Goal: Task Accomplishment & Management: Manage account settings

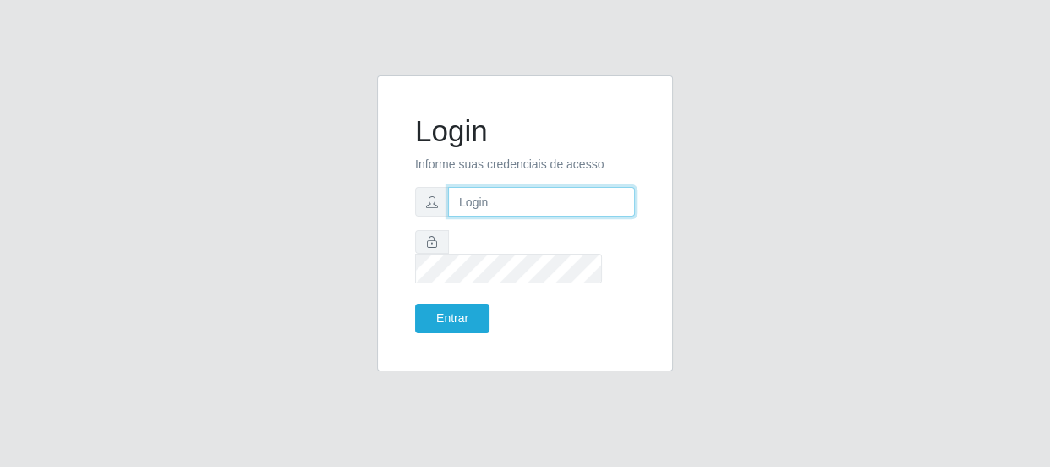
click at [498, 214] on input "text" at bounding box center [541, 202] width 187 height 30
type input "[EMAIL_ADDRESS][DOMAIN_NAME]"
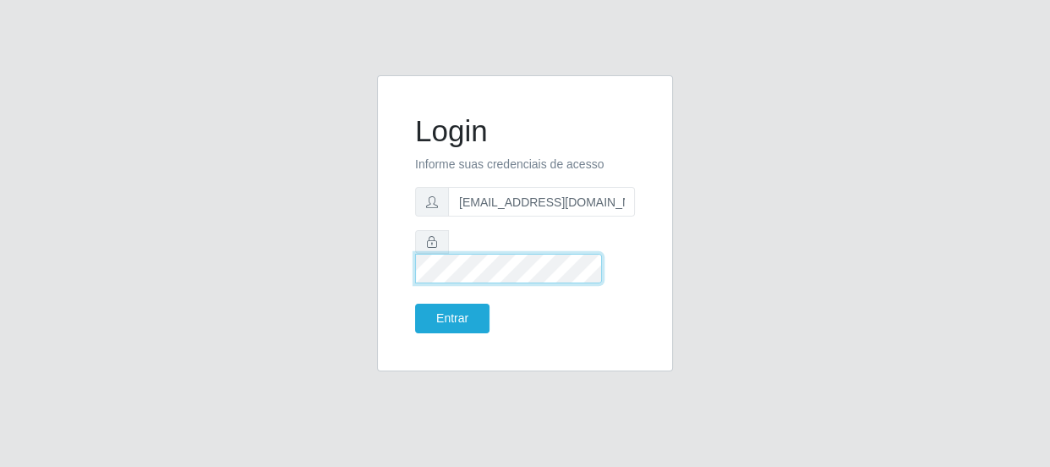
click at [415, 304] on button "Entrar" at bounding box center [452, 319] width 74 height 30
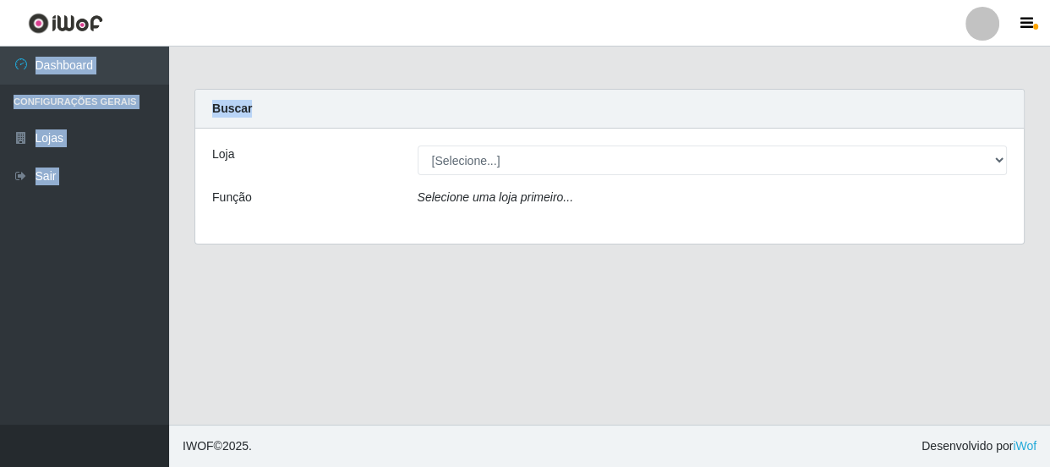
drag, startPoint x: 279, startPoint y: 39, endPoint x: 276, endPoint y: 48, distance: 9.9
click at [276, 48] on div "Perfil Alterar Senha Sair Dashboard Configurações Gerais Lojas Sair Carregando.…" at bounding box center [525, 233] width 1050 height 467
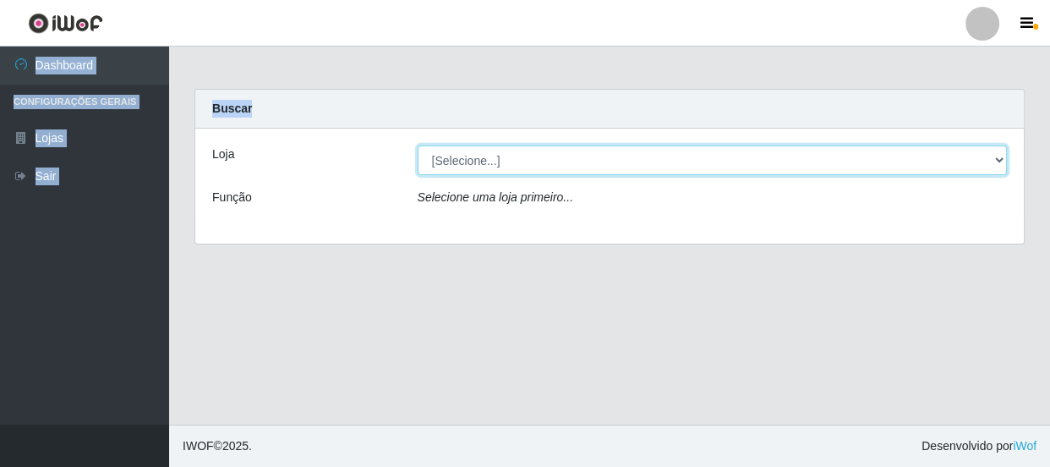
click at [1005, 160] on select "[Selecione...] Hiper Queiroz - [GEOGRAPHIC_DATA]" at bounding box center [713, 160] width 590 height 30
select select "513"
click at [418, 145] on select "[Selecione...] Hiper Queiroz - [GEOGRAPHIC_DATA]" at bounding box center [713, 160] width 590 height 30
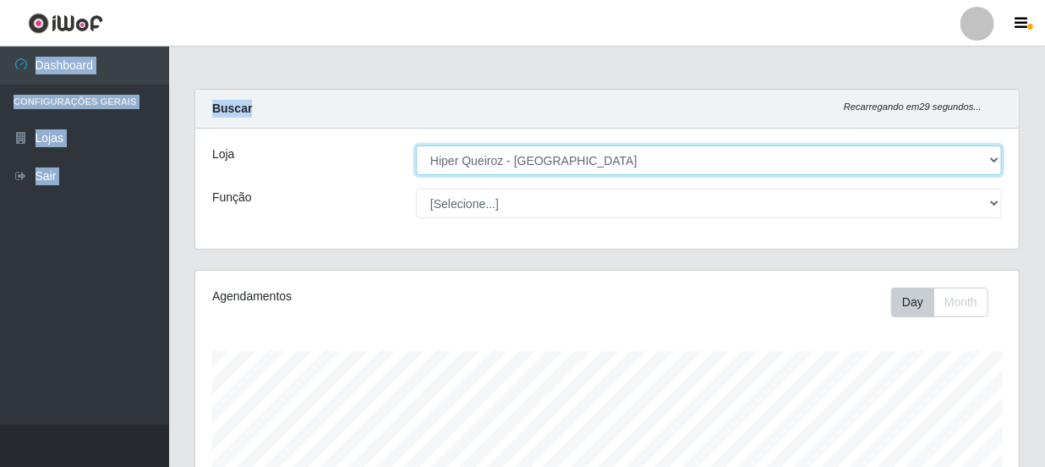
scroll to position [351, 824]
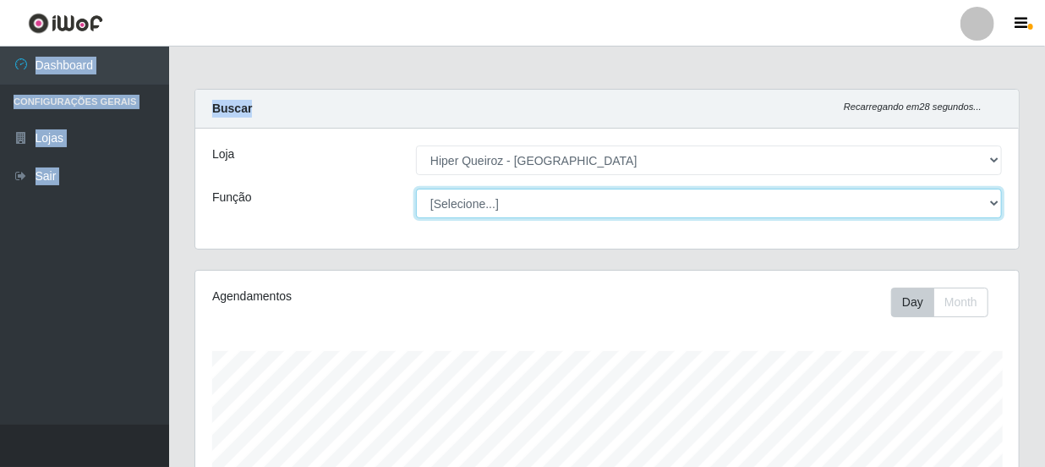
click at [993, 205] on select "[Selecione...] Embalador Embalador + Embalador ++ Operador de Caixa Operador de…" at bounding box center [709, 204] width 586 height 30
select select "1"
click at [416, 189] on select "[Selecione...] Embalador Embalador + Embalador ++ Operador de Caixa Operador de…" at bounding box center [709, 204] width 586 height 30
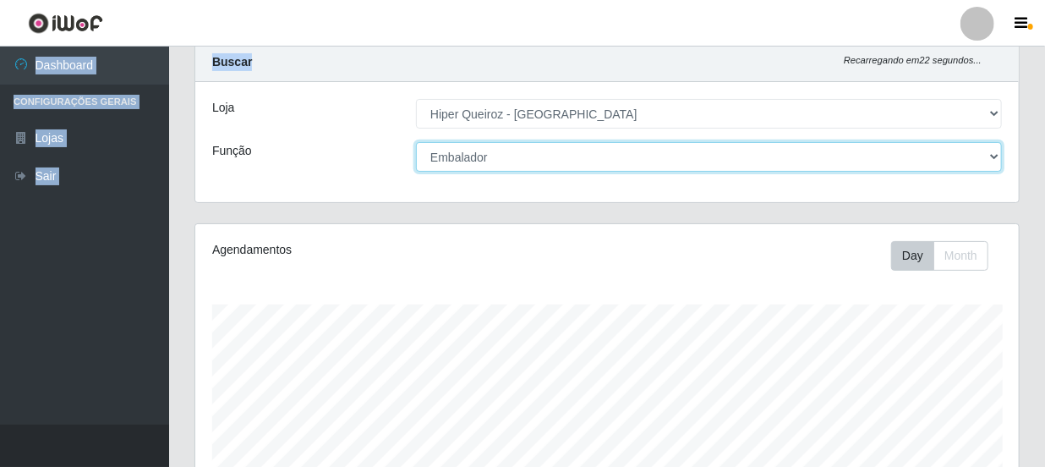
scroll to position [0, 0]
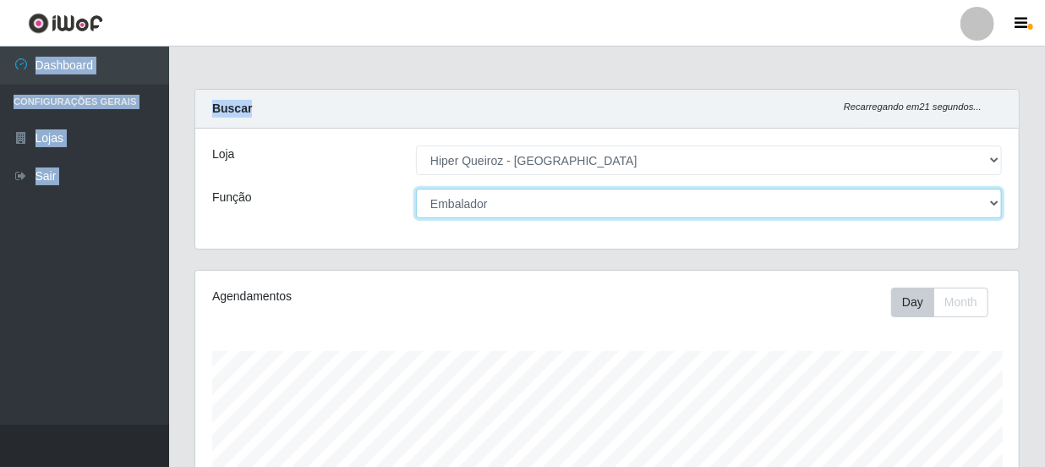
click at [994, 202] on select "[Selecione...] Embalador Embalador + Embalador ++ Operador de Caixa Operador de…" at bounding box center [709, 204] width 586 height 30
click at [416, 189] on select "[Selecione...] Embalador Embalador + Embalador ++ Operador de Caixa Operador de…" at bounding box center [709, 204] width 586 height 30
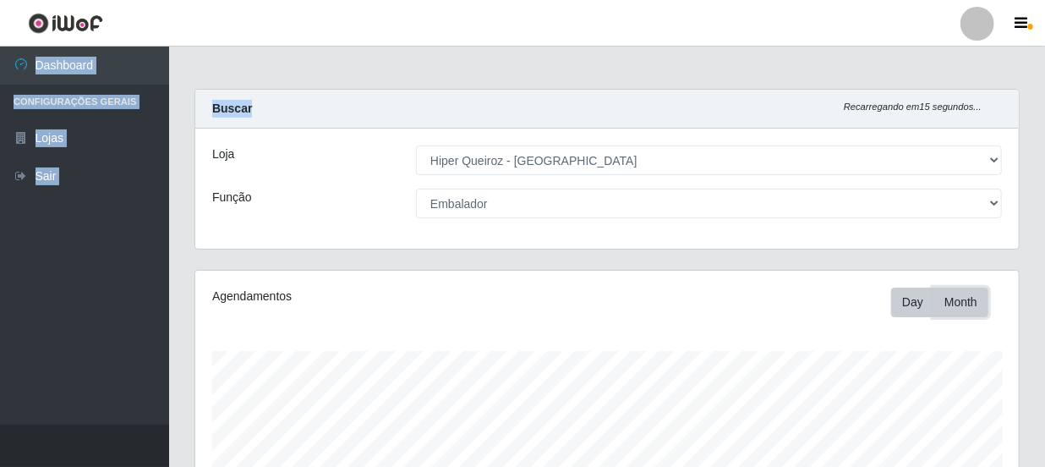
click at [973, 300] on button "Month" at bounding box center [961, 303] width 55 height 30
click at [922, 304] on button "Day" at bounding box center [912, 303] width 43 height 30
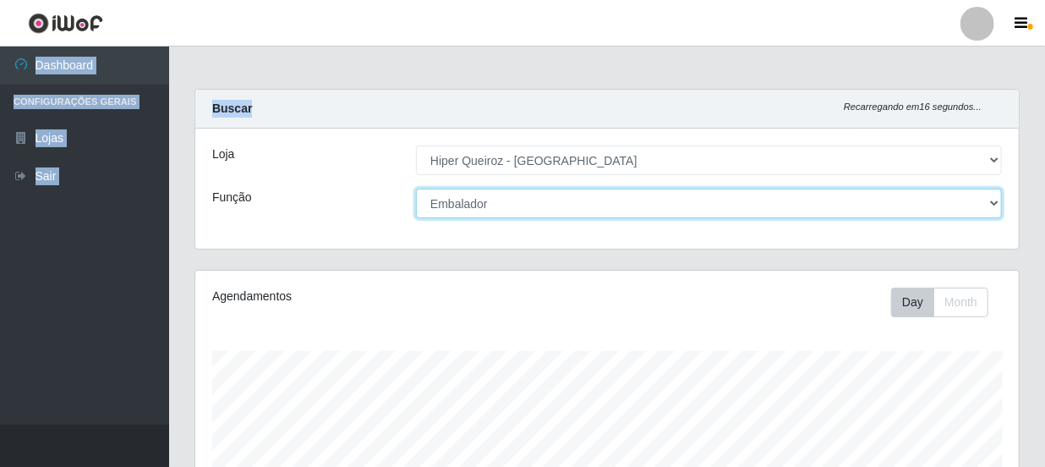
click at [998, 204] on select "[Selecione...] Embalador Embalador + Embalador ++ Operador de Caixa Operador de…" at bounding box center [709, 204] width 586 height 30
click at [416, 189] on select "[Selecione...] Embalador Embalador + Embalador ++ Operador de Caixa Operador de…" at bounding box center [709, 204] width 586 height 30
click at [995, 204] on select "[Selecione...] Embalador Embalador + Embalador ++ Operador de Caixa Operador de…" at bounding box center [709, 204] width 586 height 30
click at [416, 189] on select "[Selecione...] Embalador Embalador + Embalador ++ Operador de Caixa Operador de…" at bounding box center [709, 204] width 586 height 30
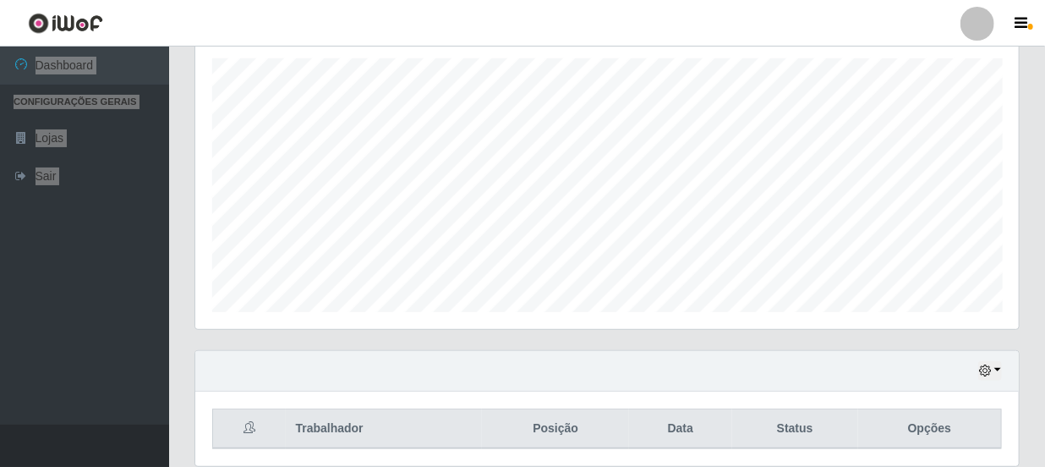
scroll to position [354, 0]
